Goal: Information Seeking & Learning: Learn about a topic

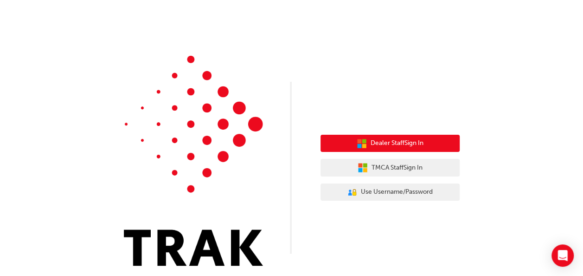
click at [353, 136] on button "Dealer Staff Sign In" at bounding box center [390, 144] width 139 height 18
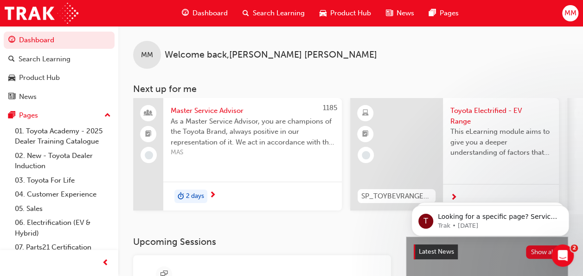
click at [191, 126] on span "As a Master Service Advisor, you are champions of the Toyota Brand, always posi…" at bounding box center [253, 132] width 164 height 32
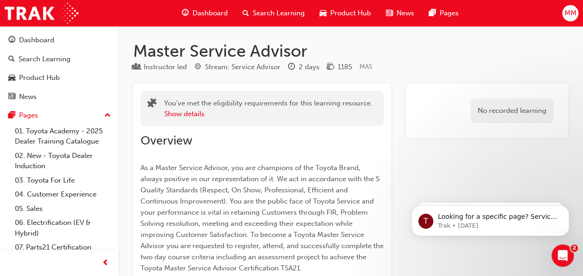
click at [36, 33] on link "Dashboard" at bounding box center [59, 40] width 111 height 17
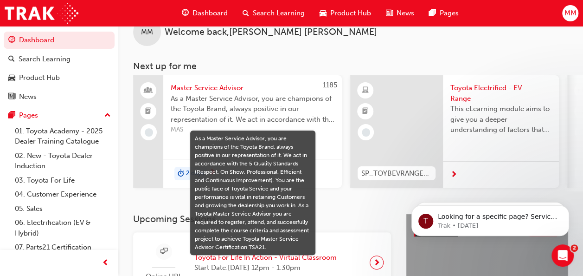
scroll to position [23, 0]
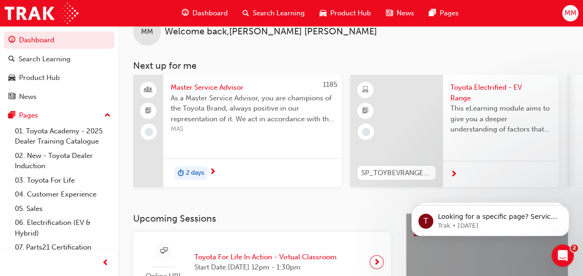
click at [211, 103] on span "As a Master Service Advisor, you are champions of the Toyota Brand, always posi…" at bounding box center [253, 109] width 164 height 32
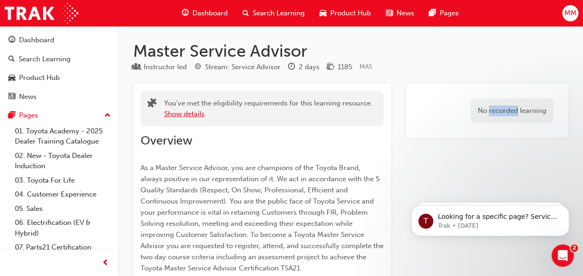
drag, startPoint x: 211, startPoint y: 103, endPoint x: 180, endPoint y: 116, distance: 33.1
click at [180, 116] on button "Show details" at bounding box center [184, 114] width 40 height 11
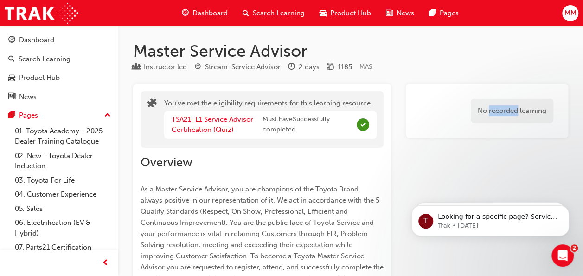
click at [266, 11] on span "Search Learning" at bounding box center [279, 13] width 52 height 11
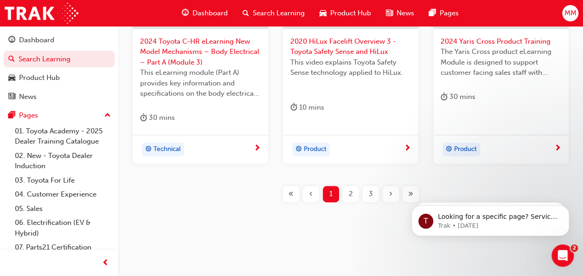
click at [355, 191] on div "2" at bounding box center [351, 194] width 16 height 16
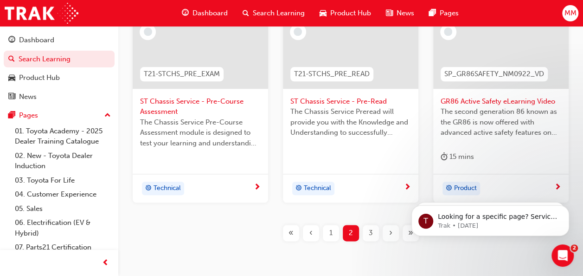
scroll to position [451, 0]
click at [372, 235] on span "3" at bounding box center [371, 232] width 4 height 11
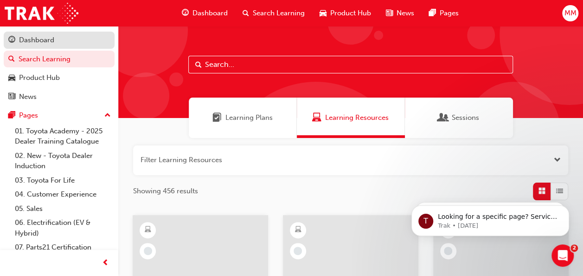
click at [31, 48] on link "Dashboard" at bounding box center [59, 40] width 111 height 17
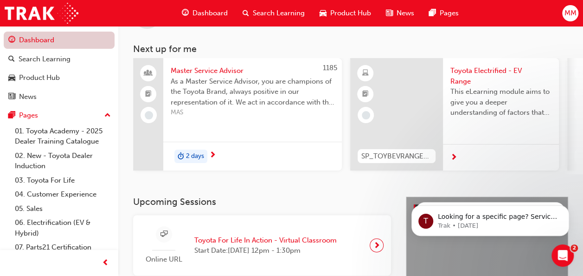
scroll to position [42, 0]
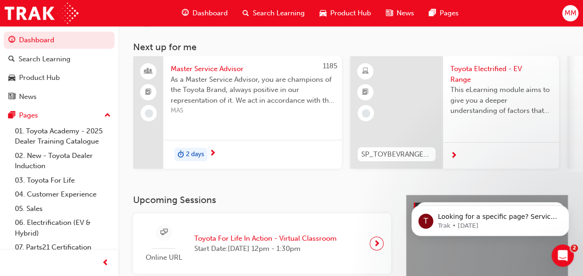
click at [502, 117] on div "This eLearning module aims to give you a deeper understanding of factors that i…" at bounding box center [500, 102] width 101 height 37
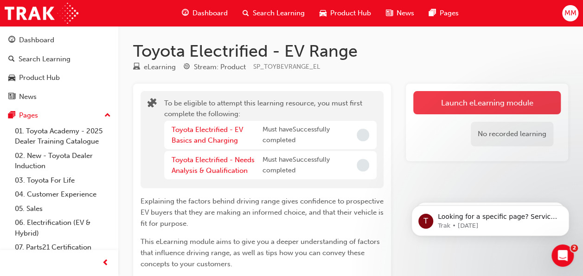
click at [508, 112] on button "Launch eLearning module" at bounding box center [487, 102] width 148 height 23
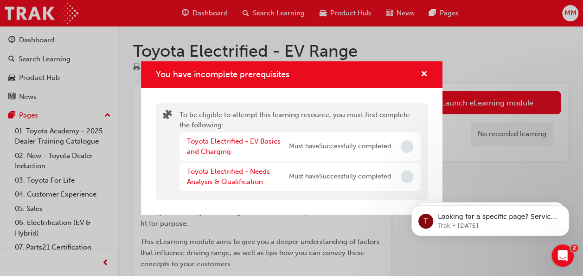
click at [357, 142] on span "Must have Successfully completed" at bounding box center [340, 146] width 102 height 11
click at [340, 190] on div "Toyota Electrified - Needs Analysis & Qualification Must have Successfully comp…" at bounding box center [300, 176] width 241 height 28
click at [506, 143] on div "You have incomplete prerequisites To be eligible to attempt this learning resou…" at bounding box center [291, 138] width 583 height 276
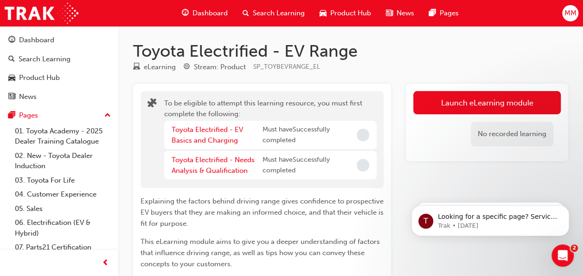
click at [208, 19] on div "Dashboard" at bounding box center [204, 13] width 61 height 19
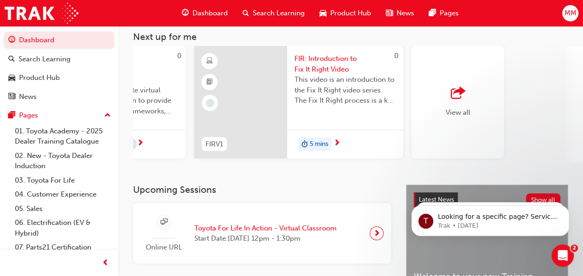
scroll to position [0, 851]
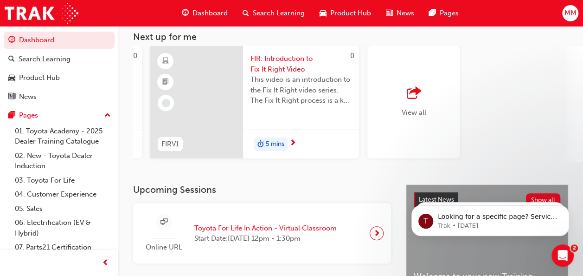
click at [415, 98] on span "outbound-icon" at bounding box center [414, 93] width 14 height 13
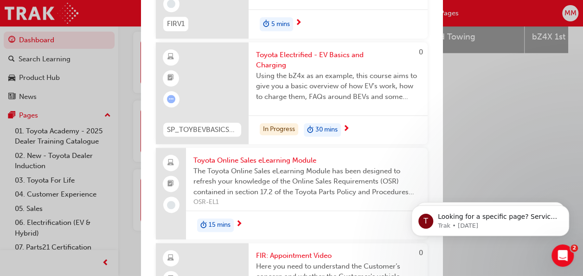
scroll to position [507, 0]
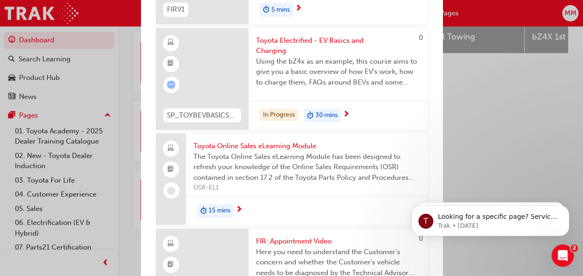
click at [381, 72] on span "Using the bZ4x as an example, this course aims to give you a basic overview of …" at bounding box center [338, 72] width 164 height 32
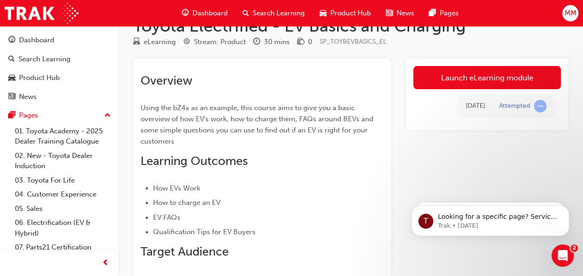
scroll to position [39, 0]
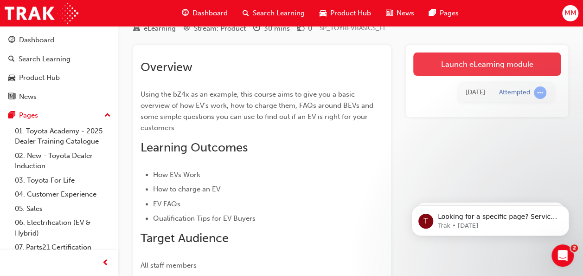
click at [482, 60] on link "Launch eLearning module" at bounding box center [487, 63] width 148 height 23
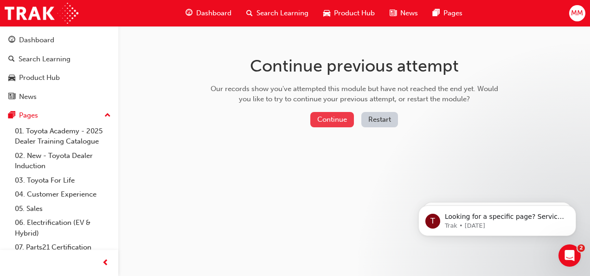
click at [335, 114] on button "Continue" at bounding box center [332, 119] width 44 height 15
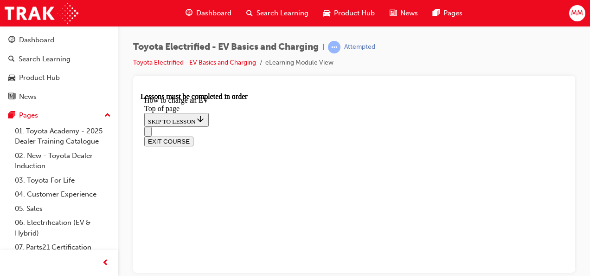
scroll to position [326, 0]
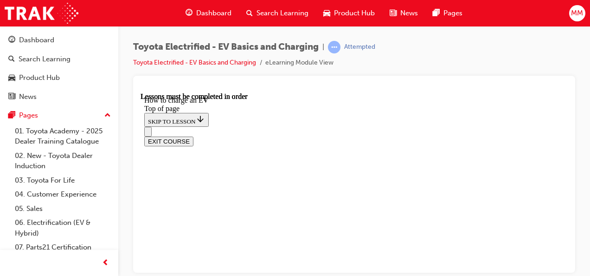
scroll to position [4071, 0]
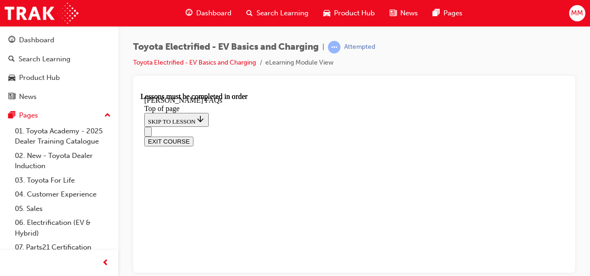
scroll to position [706, 0]
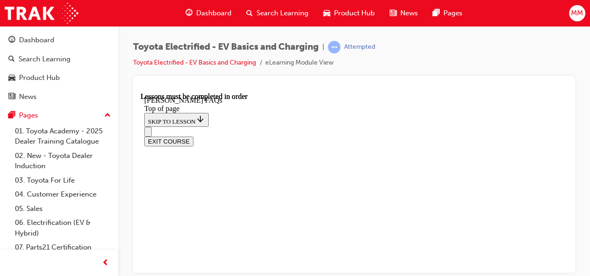
scroll to position [1862, 0]
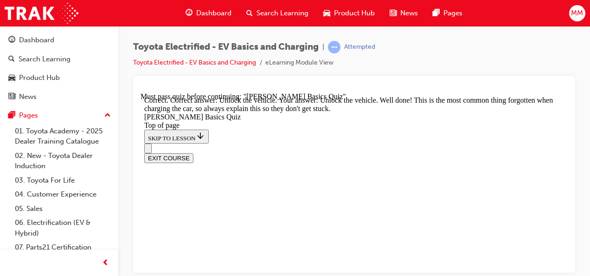
scroll to position [457, 0]
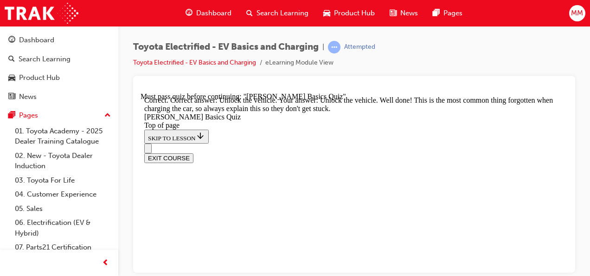
scroll to position [278, 0]
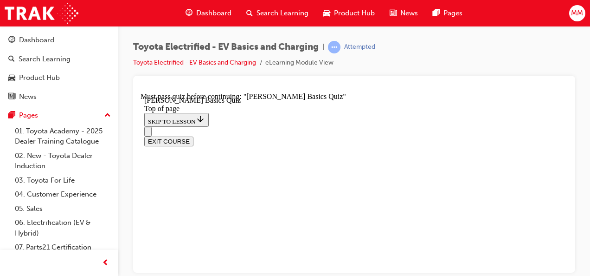
scroll to position [173, 0]
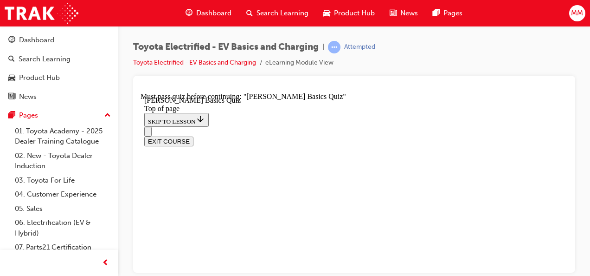
scroll to position [137, 0]
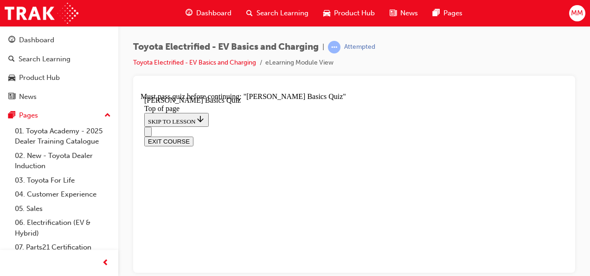
scroll to position [155, 0]
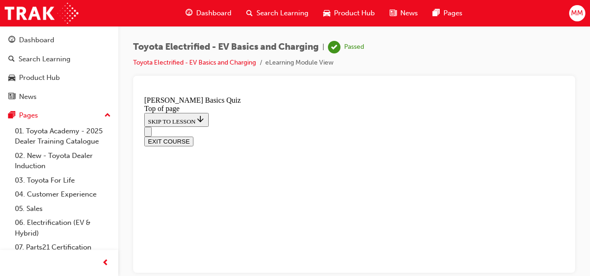
scroll to position [322, 0]
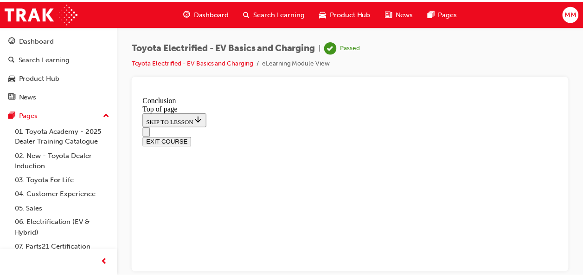
scroll to position [481, 0]
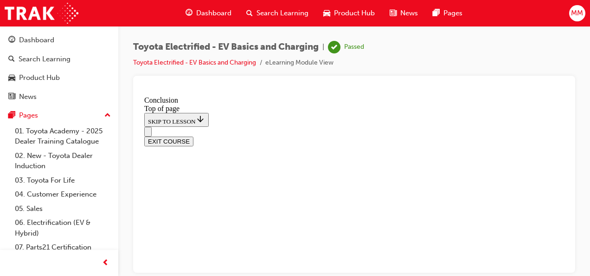
click at [213, 12] on span "Dashboard" at bounding box center [213, 13] width 35 height 11
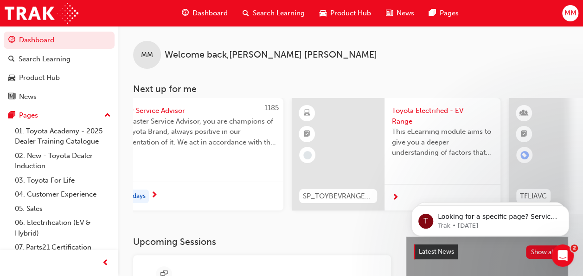
scroll to position [0, 60]
click at [467, 139] on span "This eLearning module aims to give you a deeper understanding of factors that i…" at bounding box center [440, 142] width 101 height 32
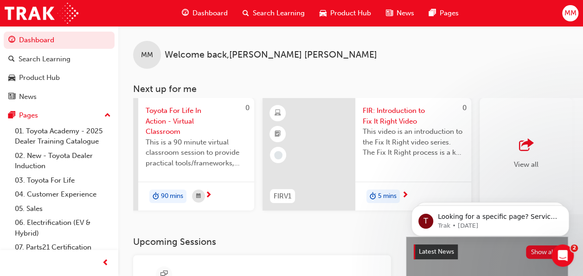
scroll to position [0, 851]
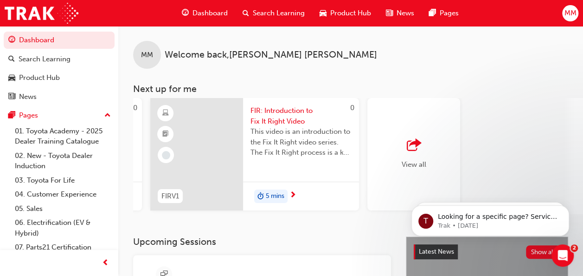
click at [416, 149] on span "outbound-icon" at bounding box center [414, 145] width 14 height 13
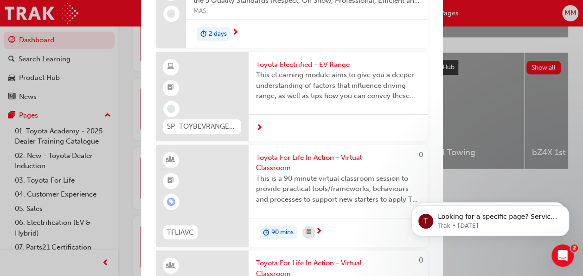
scroll to position [84, 0]
click at [370, 85] on span "This eLearning module aims to give you a deeper understanding of factors that i…" at bounding box center [338, 86] width 164 height 32
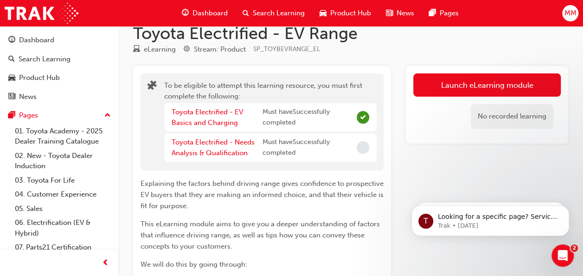
click at [330, 147] on span "Must have Successfully completed" at bounding box center [308, 147] width 91 height 21
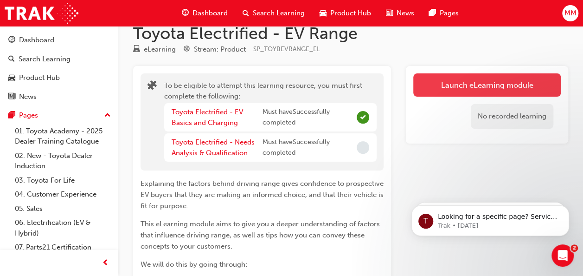
click at [533, 79] on button "Launch eLearning module" at bounding box center [487, 84] width 148 height 23
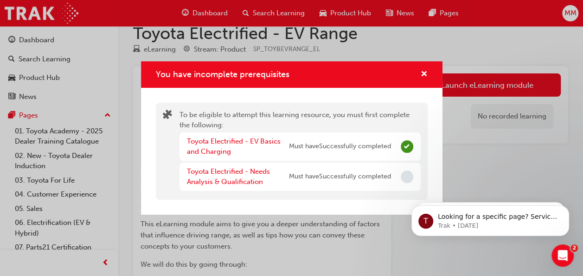
click at [491, 156] on div "You have incomplete prerequisites To be eligible to attempt this learning resou…" at bounding box center [291, 138] width 583 height 276
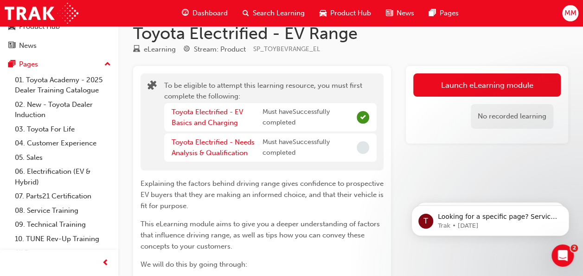
scroll to position [61, 0]
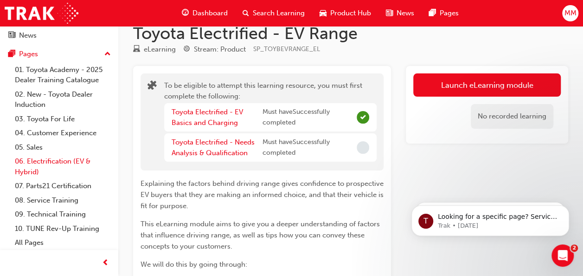
click at [65, 167] on link "06. Electrification (EV & Hybrid)" at bounding box center [62, 166] width 103 height 25
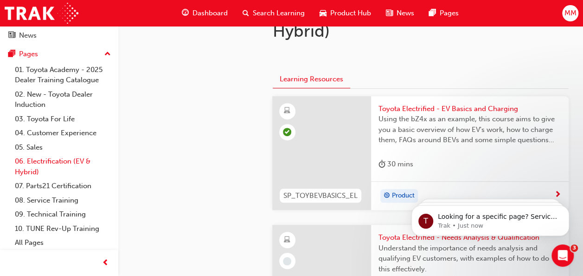
scroll to position [199, 0]
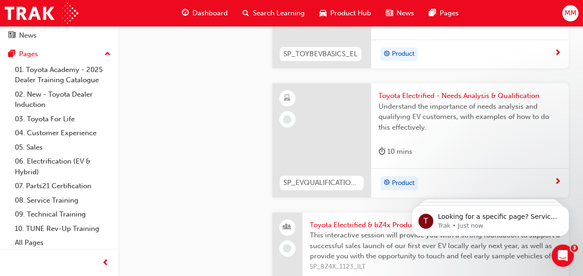
click at [480, 117] on span "Understand the importance of needs analysis and qualifying EV customers, with e…" at bounding box center [470, 117] width 183 height 32
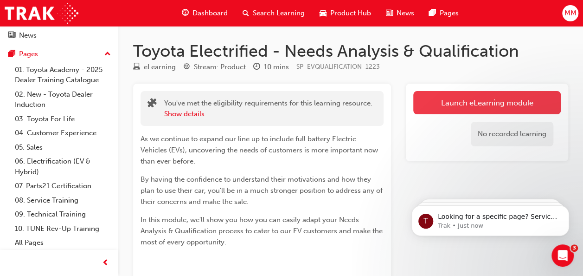
click at [519, 106] on link "Launch eLearning module" at bounding box center [487, 102] width 148 height 23
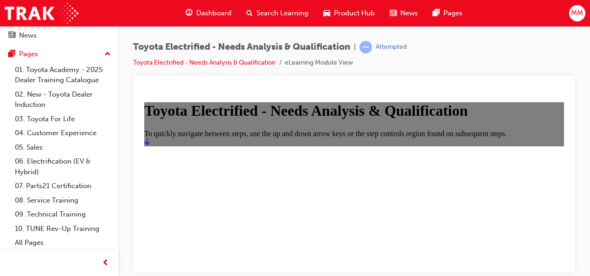
click at [494, 136] on main "Toyota Electrified - Needs Analysis & Qualification To quickly navigate between…" at bounding box center [354, 124] width 420 height 44
click at [150, 145] on icon "Start" at bounding box center [147, 140] width 6 height 7
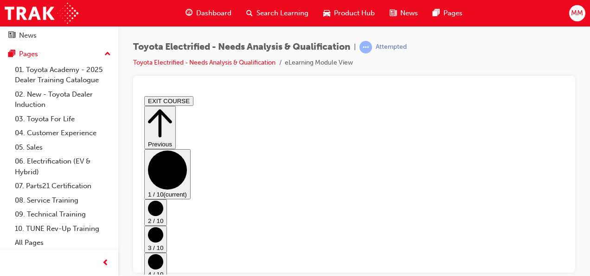
scroll to position [115, 0]
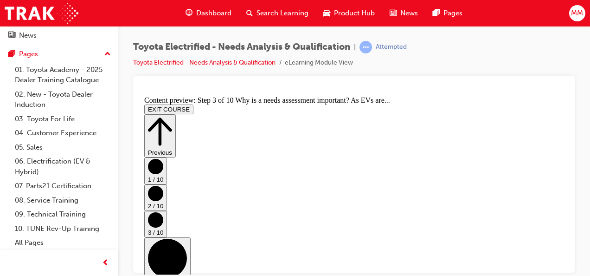
scroll to position [0, 0]
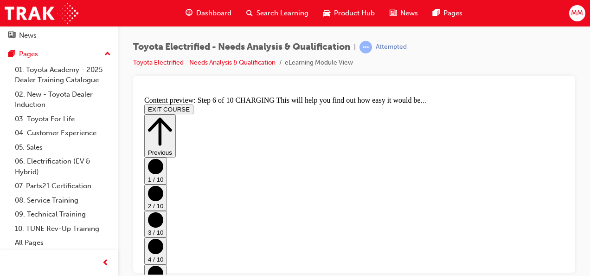
scroll to position [198, 0]
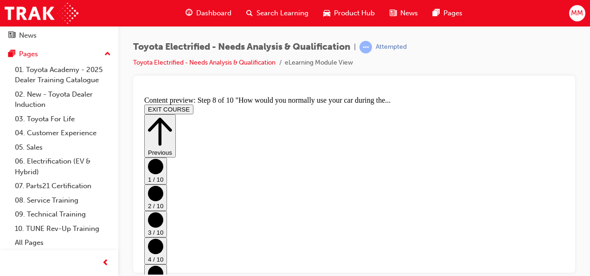
scroll to position [364, 0]
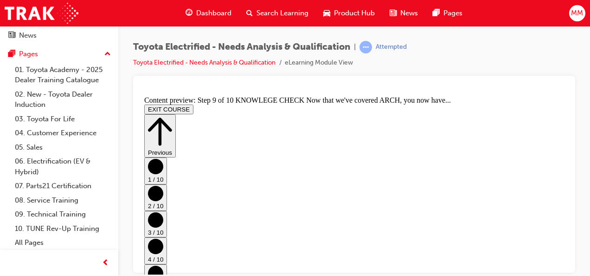
scroll to position [145, 0]
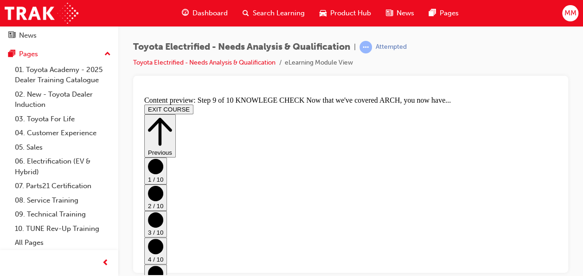
scroll to position [649, 0]
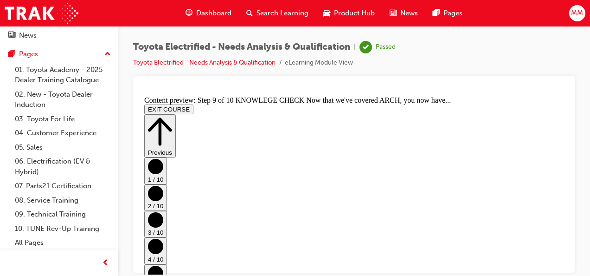
click at [207, 21] on div "Dashboard" at bounding box center [208, 13] width 61 height 19
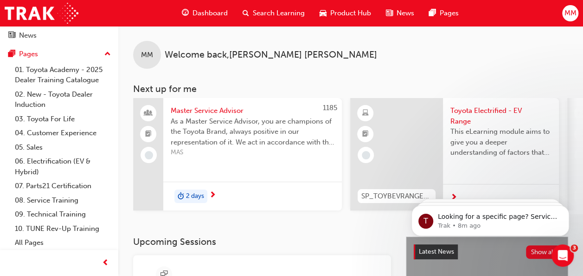
click at [500, 141] on span "This eLearning module aims to give you a deeper understanding of factors that i…" at bounding box center [500, 142] width 101 height 32
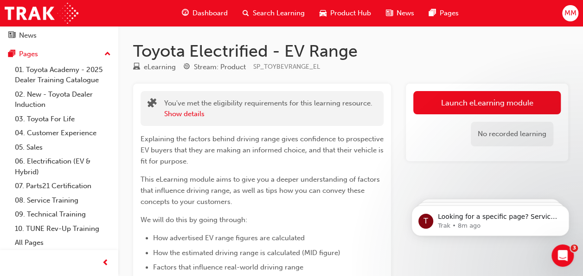
click at [513, 160] on div "Launch eLearning module No recorded learning" at bounding box center [487, 121] width 162 height 77
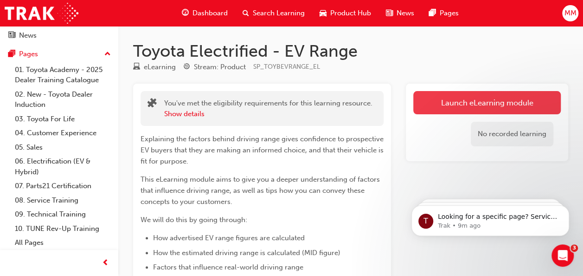
click at [514, 98] on link "Launch eLearning module" at bounding box center [487, 102] width 148 height 23
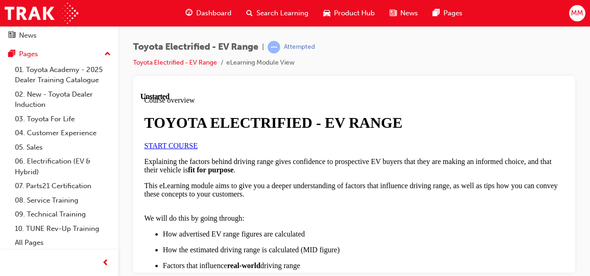
scroll to position [72, 0]
click at [198, 149] on link "START COURSE" at bounding box center [170, 145] width 53 height 8
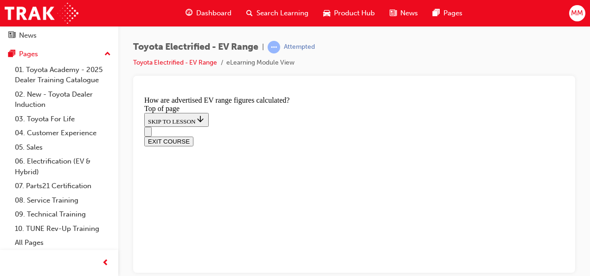
scroll to position [661, 0]
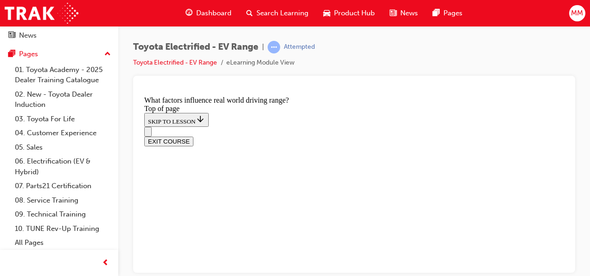
scroll to position [379, 0]
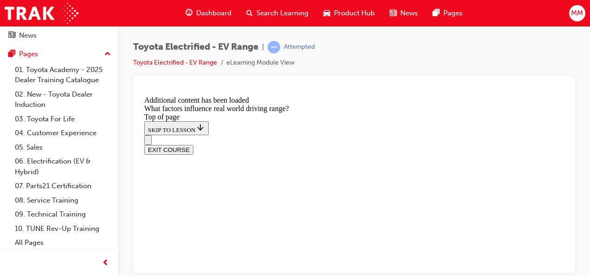
scroll to position [1416, 0]
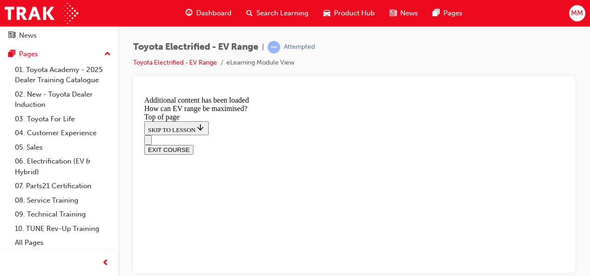
scroll to position [713, 0]
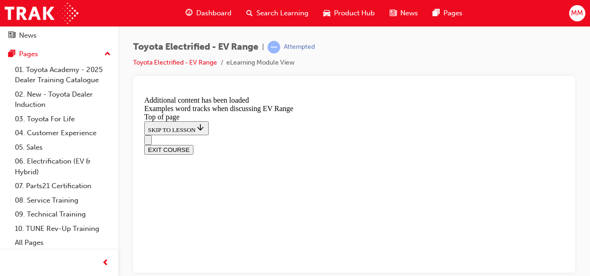
scroll to position [1041, 0]
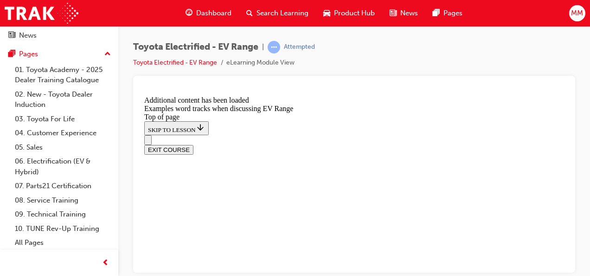
scroll to position [1523, 0]
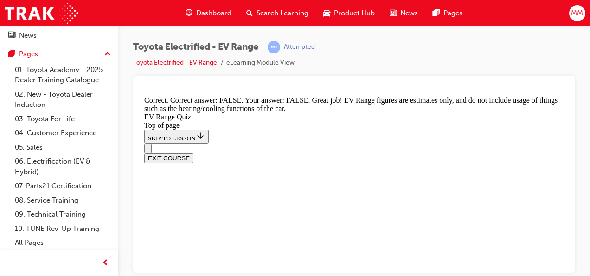
scroll to position [327, 0]
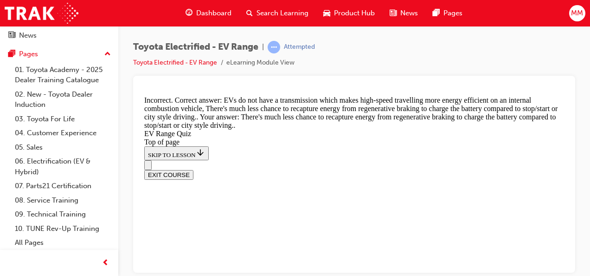
scroll to position [421, 0]
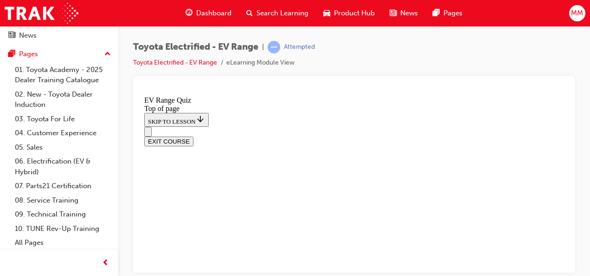
scroll to position [289, 0]
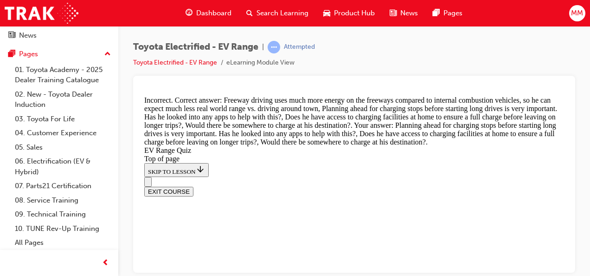
scroll to position [487, 0]
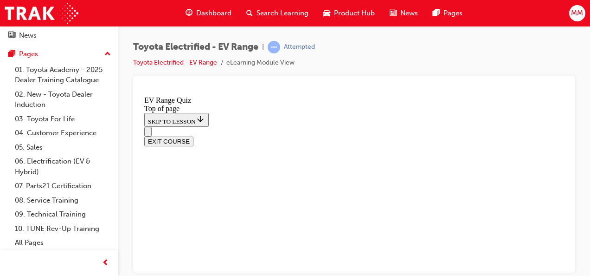
scroll to position [293, 0]
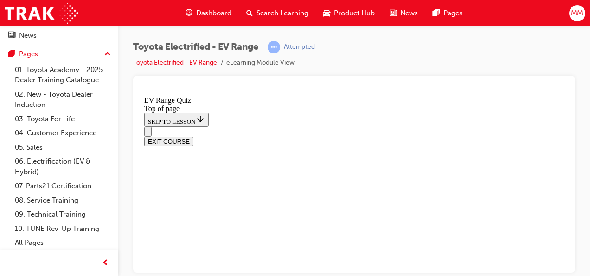
scroll to position [148, 0]
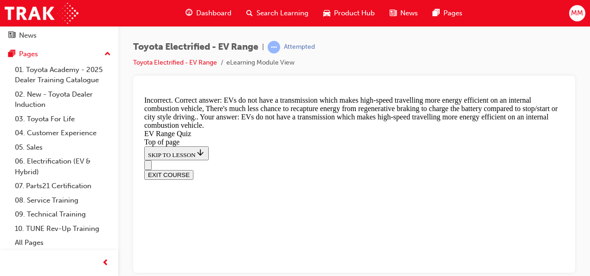
scroll to position [396, 0]
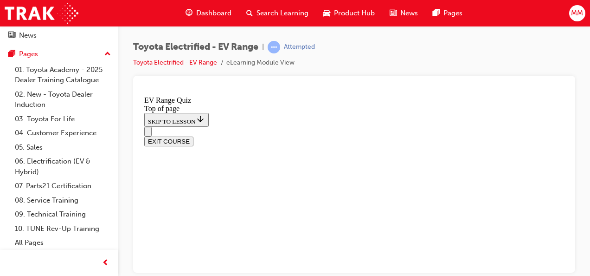
scroll to position [390, 0]
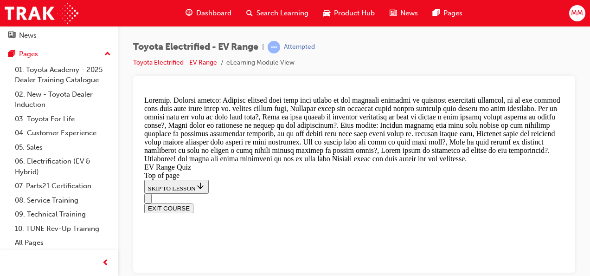
scroll to position [544, 0]
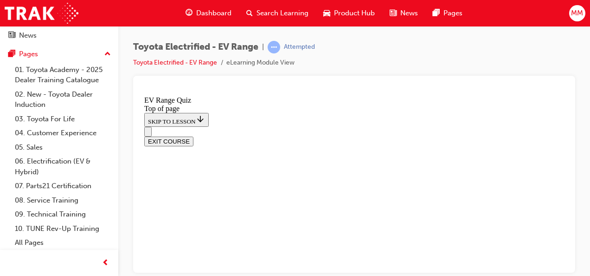
scroll to position [293, 0]
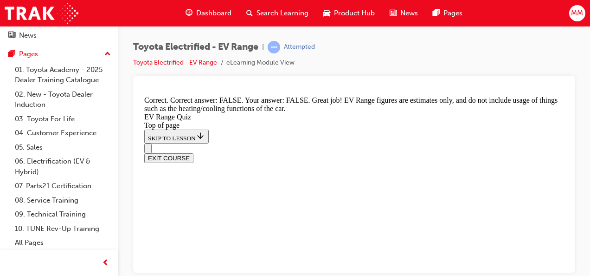
scroll to position [327, 0]
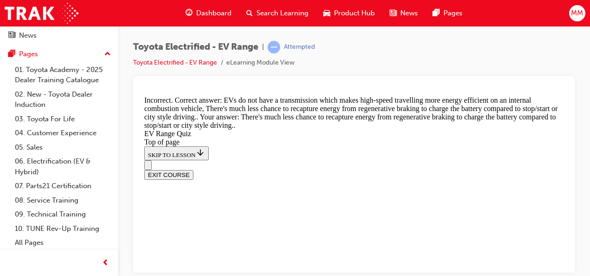
scroll to position [193, 0]
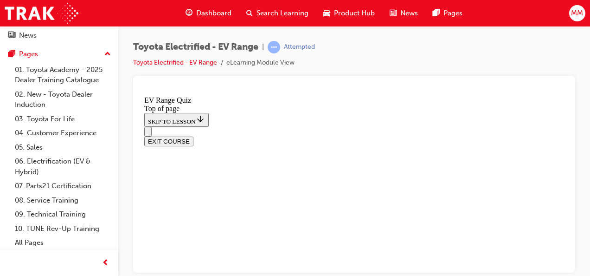
scroll to position [274, 0]
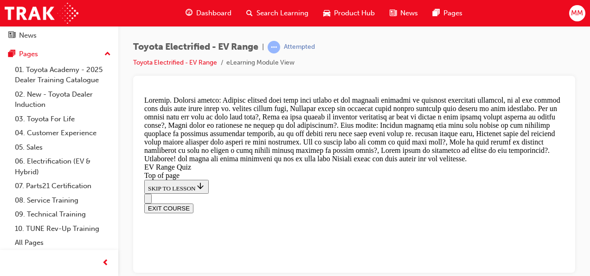
scroll to position [544, 0]
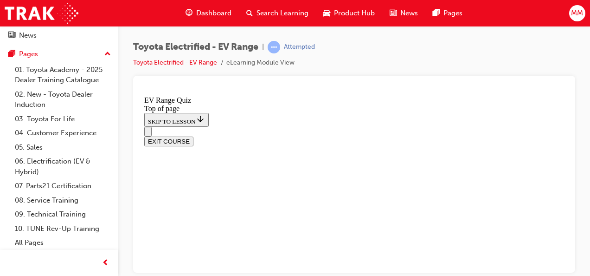
scroll to position [293, 0]
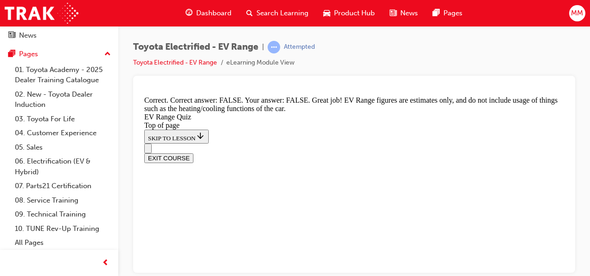
scroll to position [327, 0]
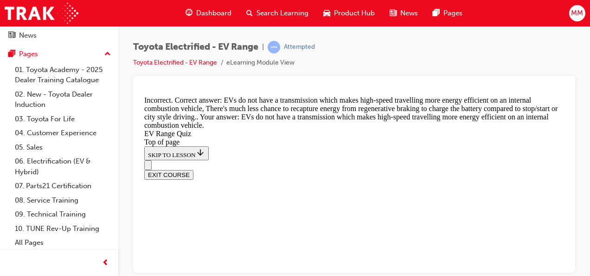
scroll to position [122, 0]
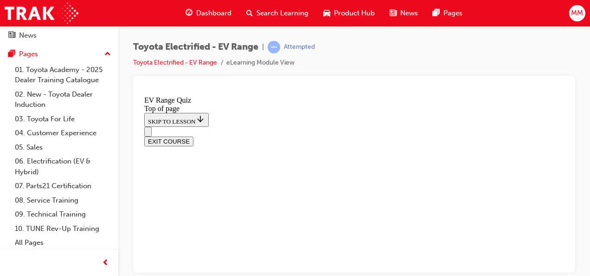
scroll to position [293, 0]
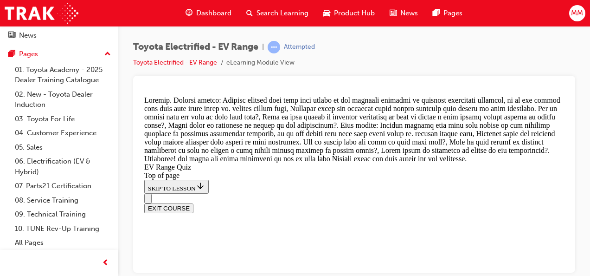
scroll to position [544, 0]
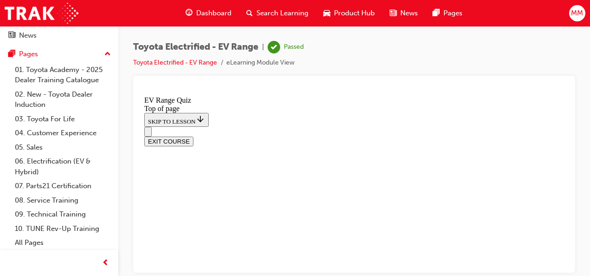
scroll to position [293, 0]
click at [193, 136] on button "EXIT COURSE" at bounding box center [168, 141] width 49 height 10
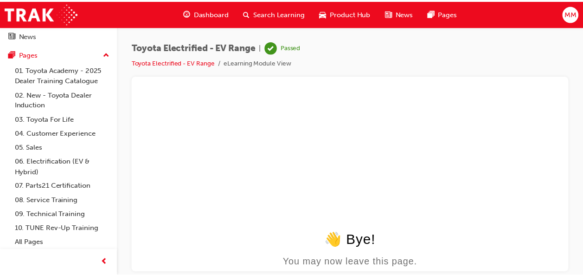
scroll to position [0, 0]
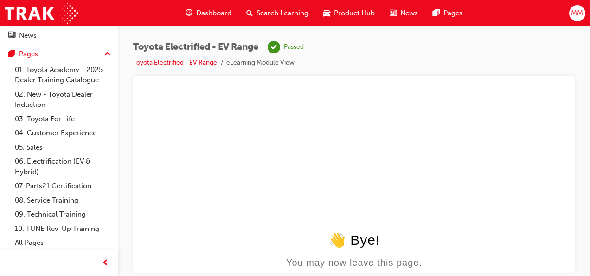
click at [205, 11] on span "Dashboard" at bounding box center [213, 13] width 35 height 11
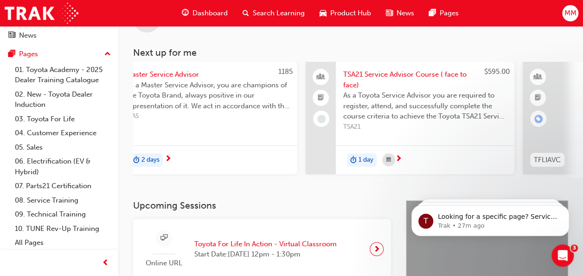
scroll to position [0, 45]
click at [488, 105] on span "As a Toyota Service Advisor you are required to register, attend, and successfu…" at bounding box center [424, 106] width 164 height 32
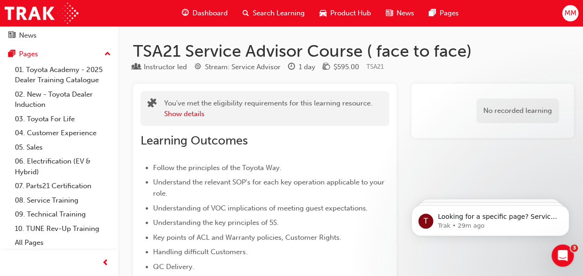
click at [208, 19] on div "Dashboard" at bounding box center [204, 13] width 61 height 19
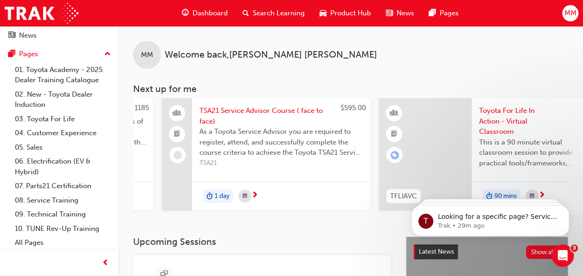
scroll to position [0, 191]
click at [521, 125] on span "Toyota For Life In Action - Virtual Classroom" at bounding box center [527, 121] width 101 height 32
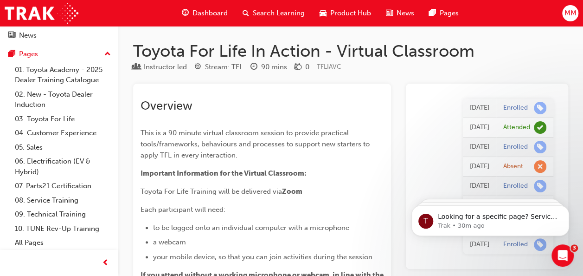
click at [200, 14] on span "Dashboard" at bounding box center [210, 13] width 35 height 11
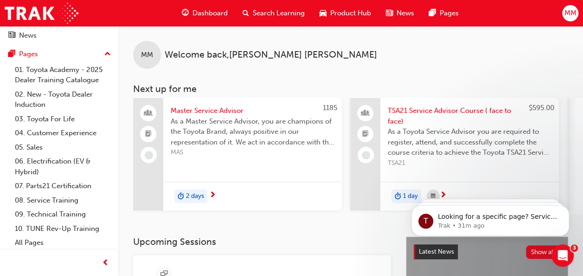
click at [516, 143] on span "As a Toyota Service Advisor you are required to register, attend, and successfu…" at bounding box center [470, 142] width 164 height 32
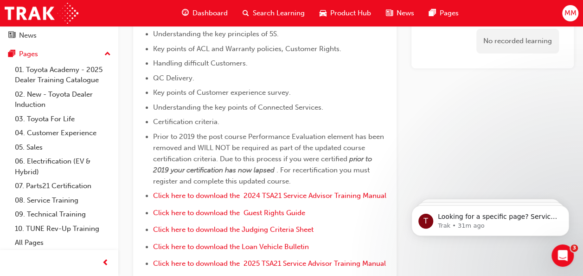
click at [207, 21] on div "Dashboard" at bounding box center [204, 13] width 61 height 19
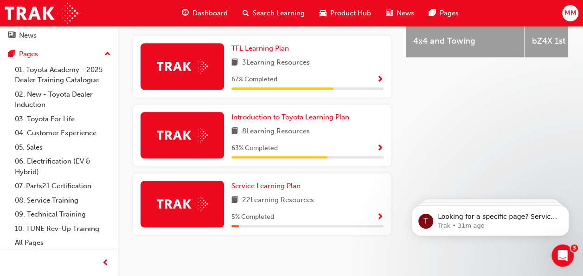
scroll to position [457, 0]
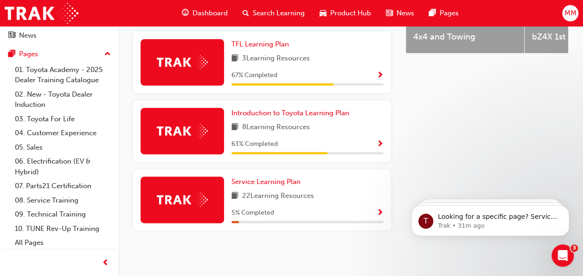
click at [346, 196] on div "22 Learning Resources" at bounding box center [307, 196] width 152 height 12
click at [348, 189] on div "Service Learning Plan 22 Learning Resources 5 % Completed" at bounding box center [307, 199] width 152 height 46
click at [271, 200] on span "22 Learning Resources" at bounding box center [278, 196] width 72 height 12
click at [377, 215] on span "Show Progress" at bounding box center [380, 213] width 7 height 8
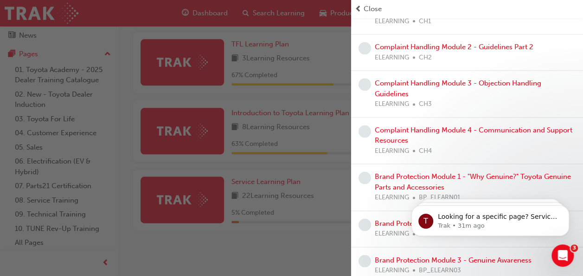
scroll to position [656, 0]
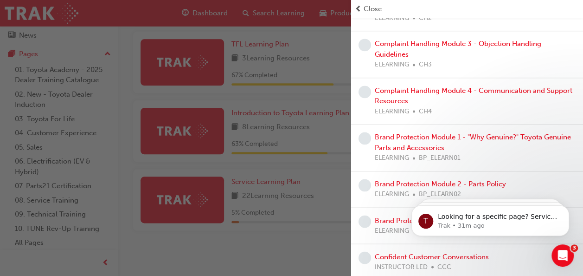
click at [256, 238] on div "button" at bounding box center [175, 138] width 351 height 276
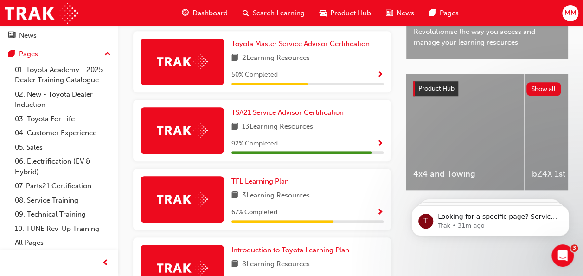
scroll to position [318, 0]
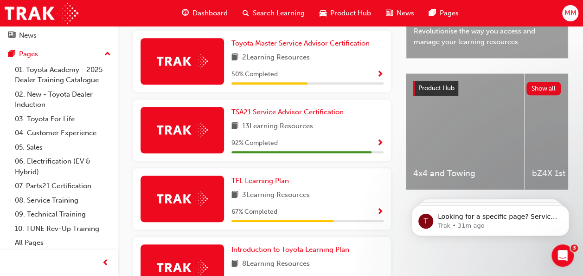
click at [300, 135] on div "TSA21 Service Advisor Certification 13 Learning Resources 92 % Completed" at bounding box center [307, 130] width 152 height 46
click at [378, 146] on span "Show Progress" at bounding box center [380, 143] width 7 height 8
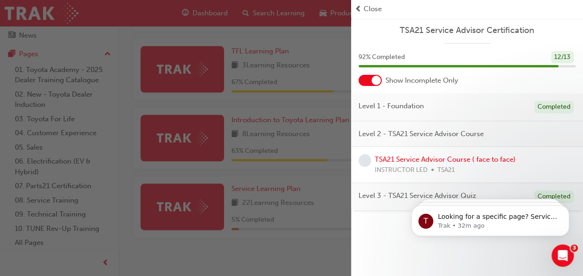
scroll to position [447, 0]
click at [502, 167] on div "INSTRUCTOR LED TSA21" at bounding box center [445, 170] width 141 height 11
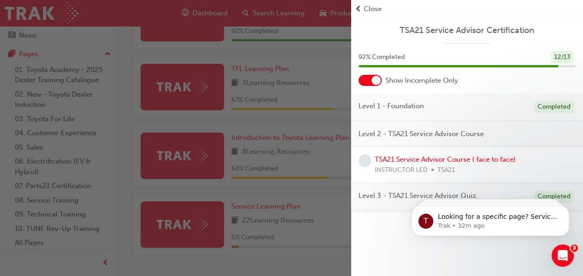
scroll to position [421, 0]
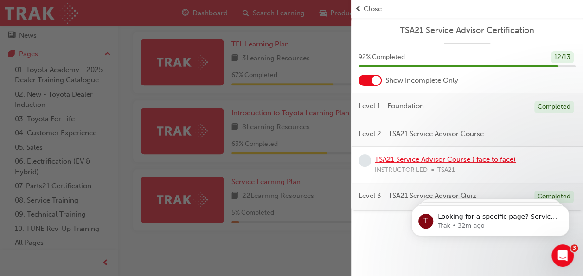
click at [497, 162] on link "TSA21 Service Advisor Course ( face to face)" at bounding box center [445, 159] width 141 height 8
